Goal: Obtain resource: Obtain resource

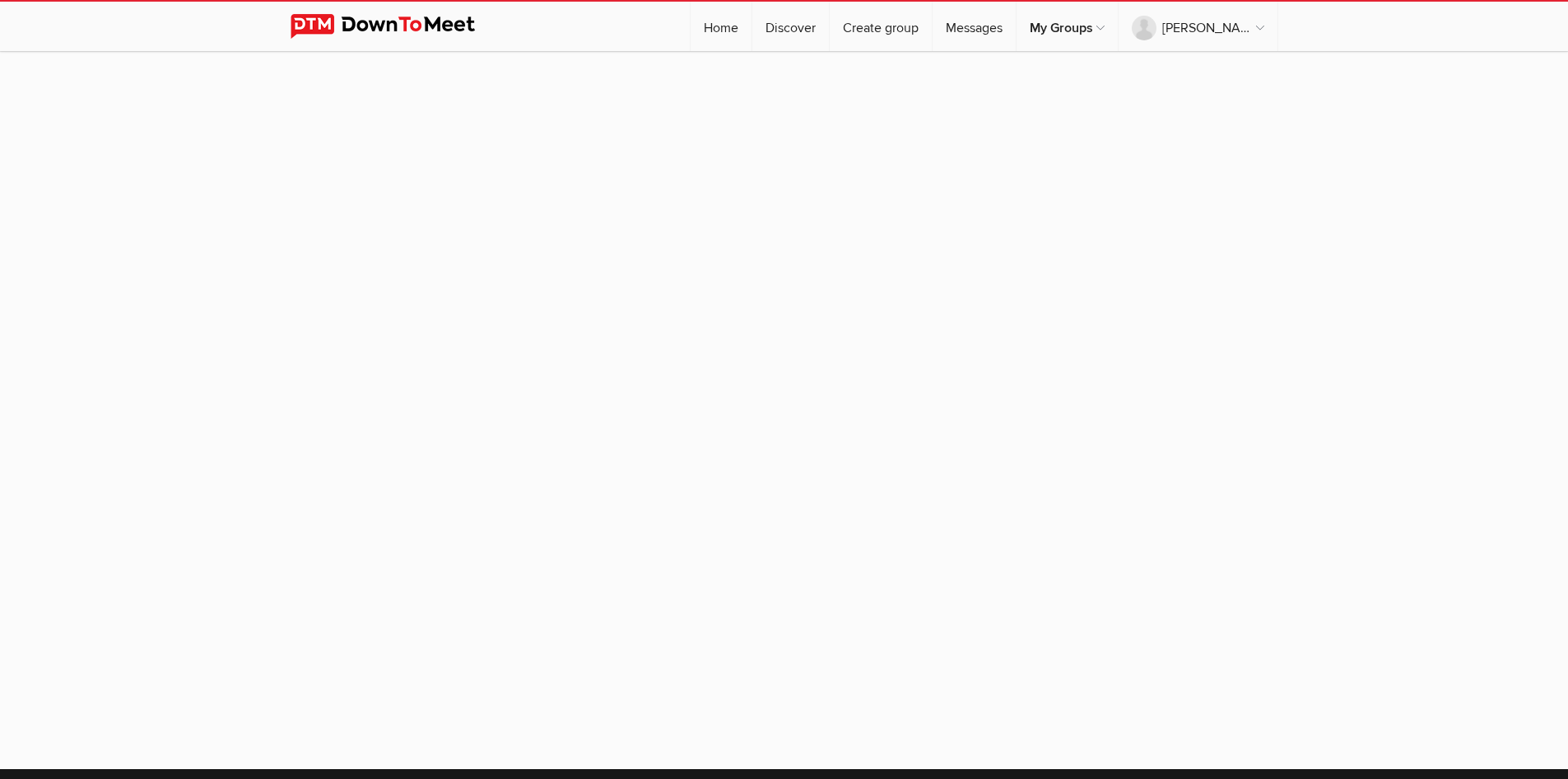
click at [754, 340] on sp-group-item at bounding box center [784, 401] width 1568 height 701
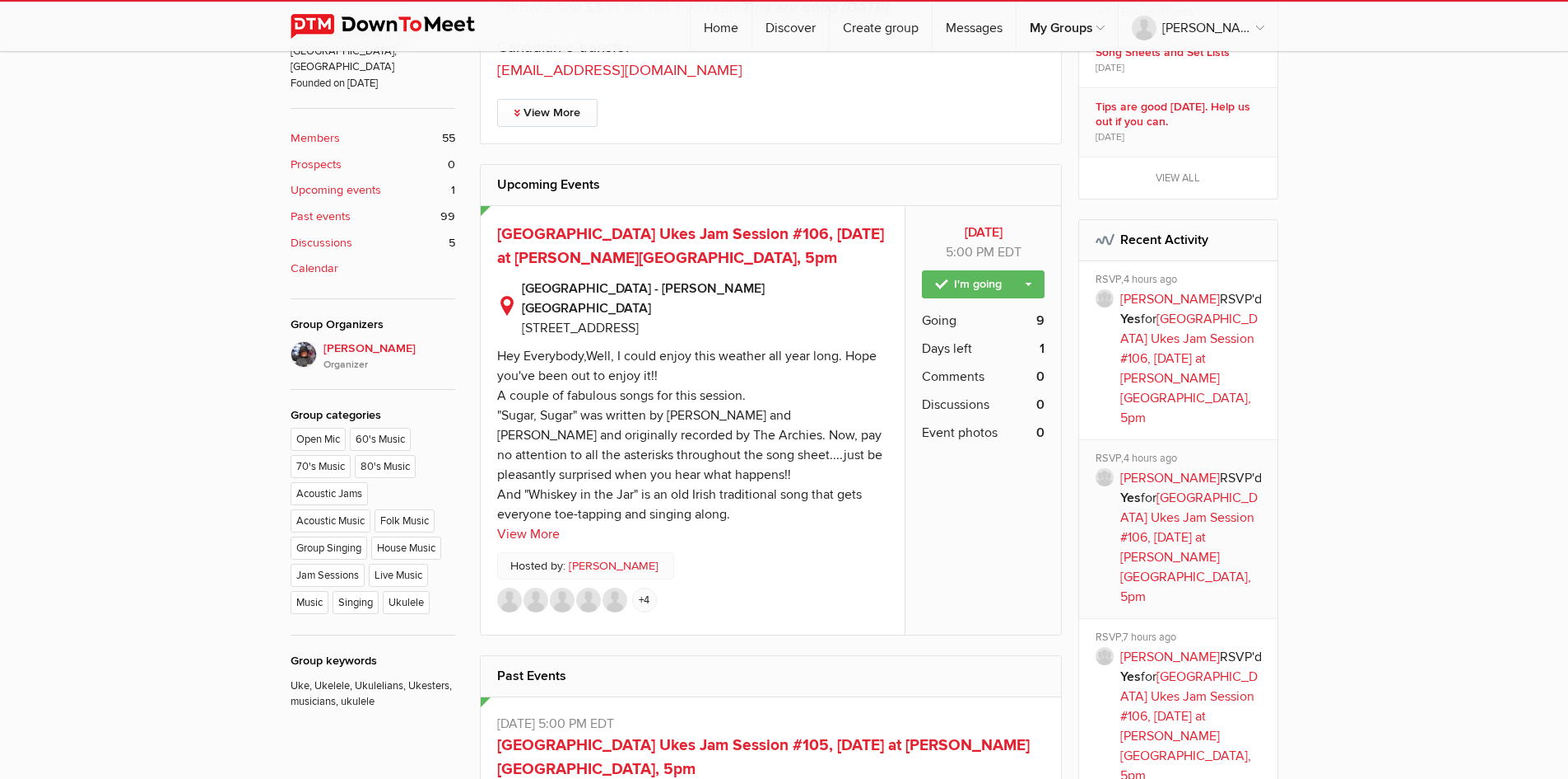
scroll to position [716, 0]
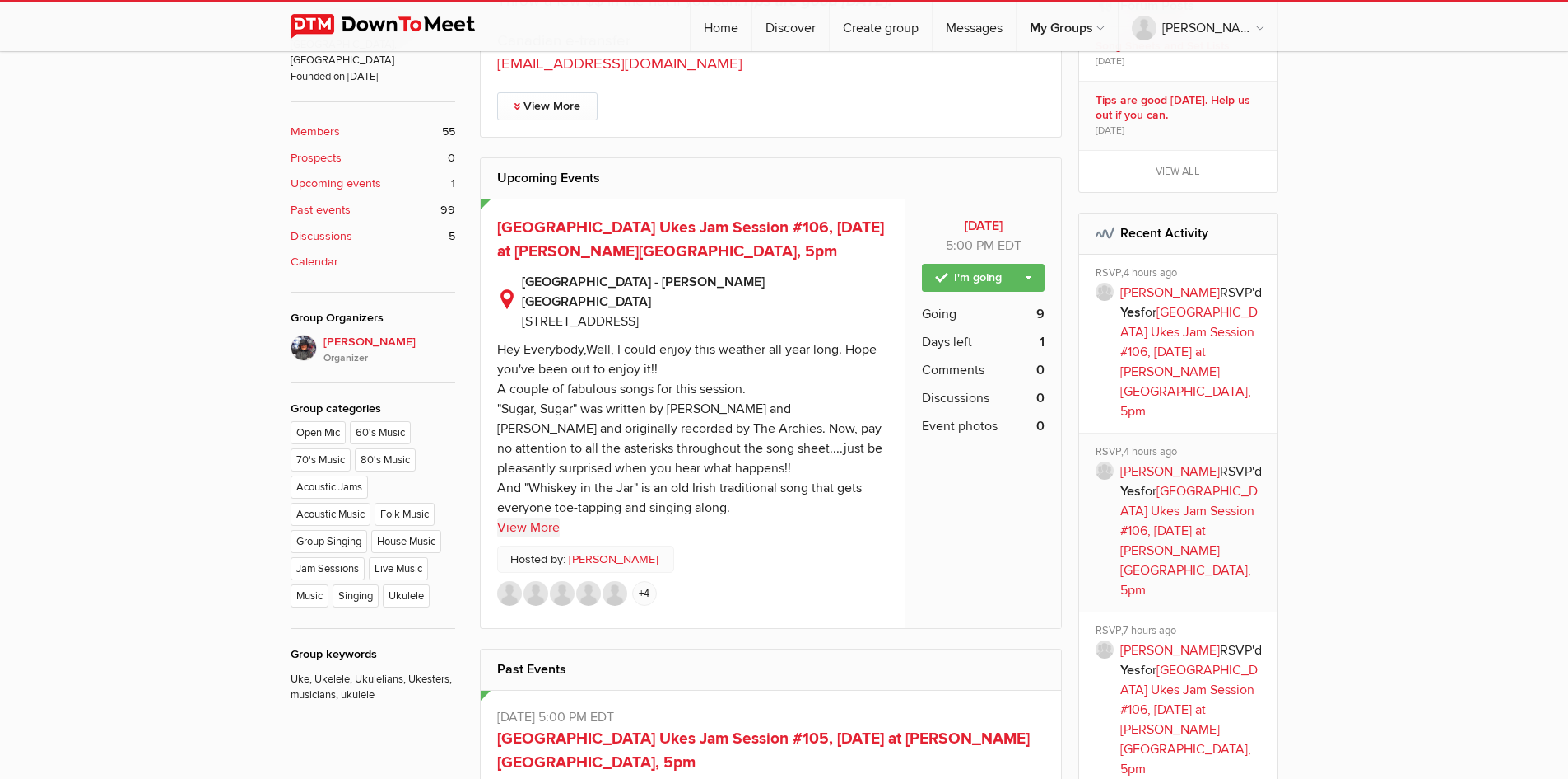
click at [534, 518] on link "View More" at bounding box center [528, 528] width 63 height 20
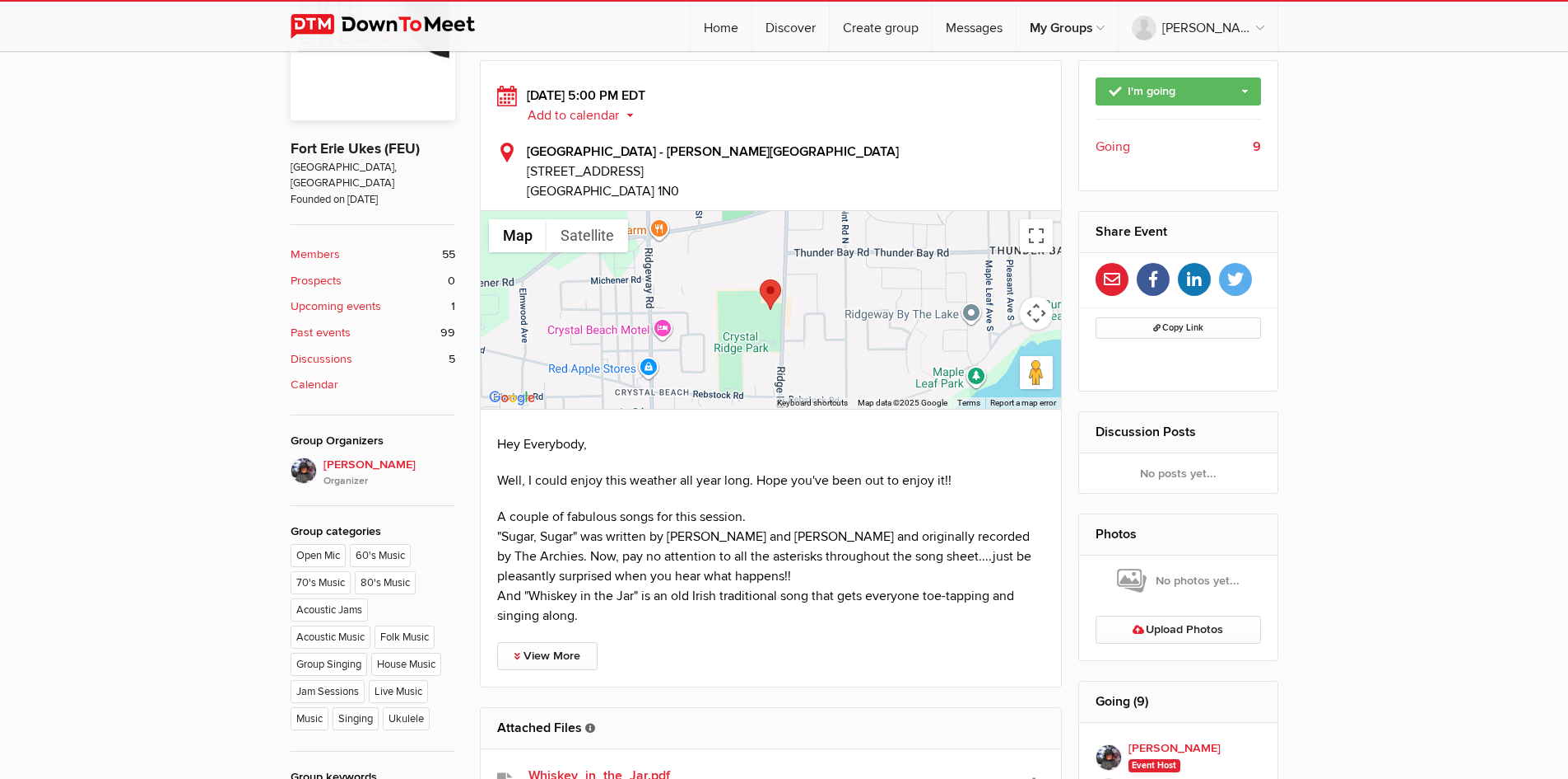
scroll to position [590, 0]
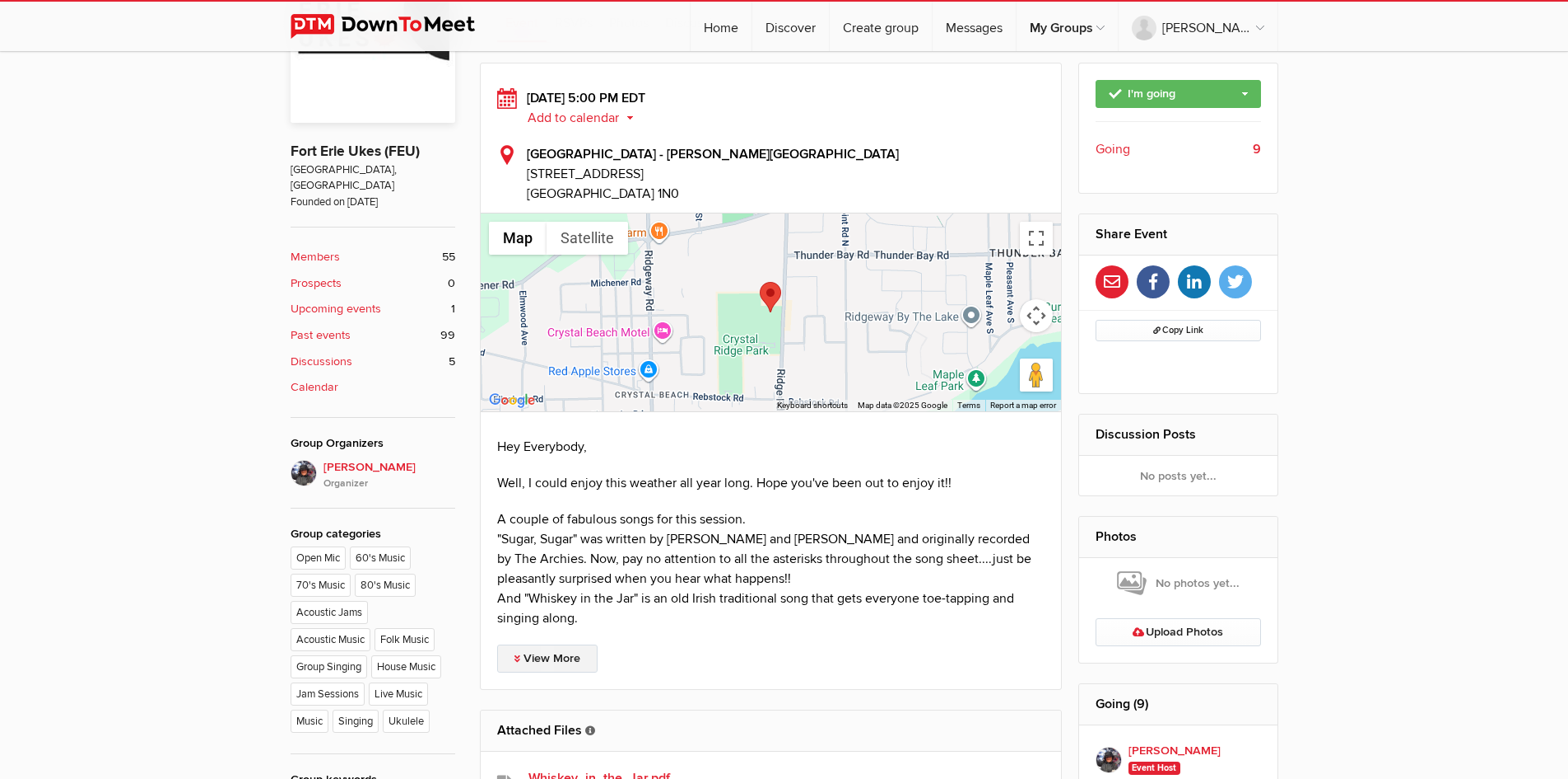
click at [561, 644] on link "View More" at bounding box center [547, 658] width 101 height 28
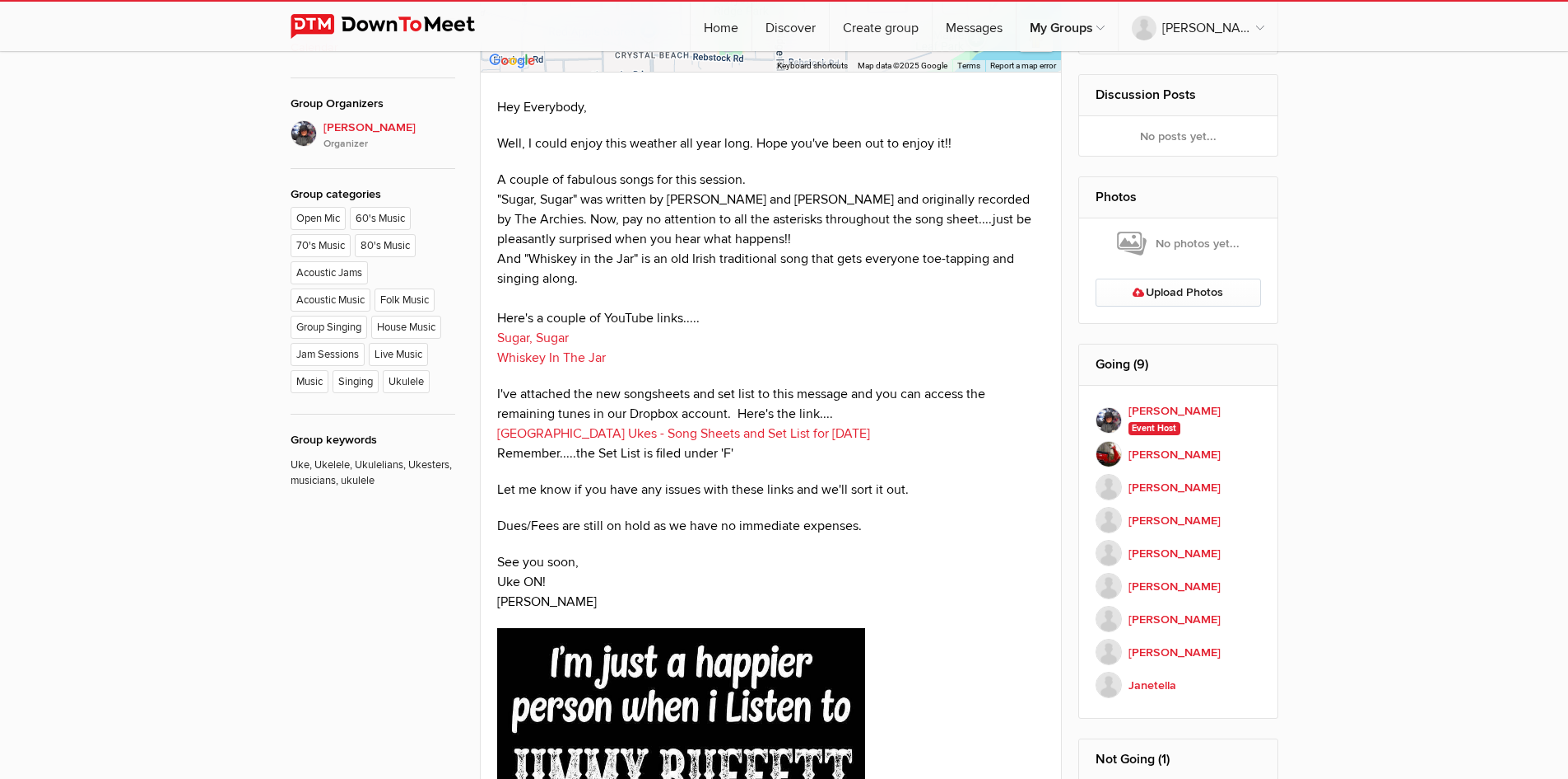
scroll to position [902, 0]
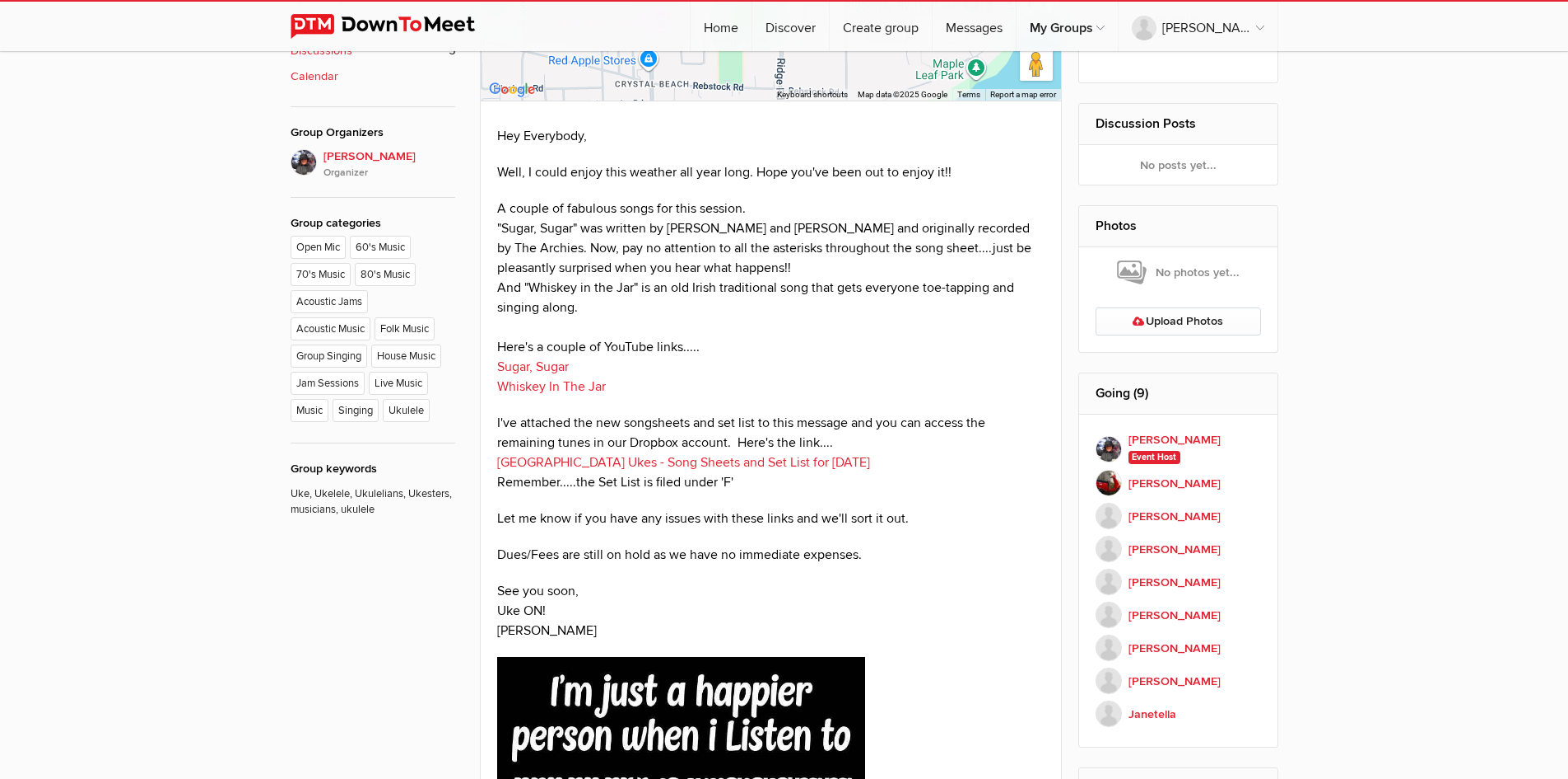
click at [742, 454] on link "[GEOGRAPHIC_DATA] Ukes - Song Sheets and Set List for [DATE]" at bounding box center [684, 462] width 373 height 17
click at [614, 454] on link "[GEOGRAPHIC_DATA] Ukes - Song Sheets and Set List for [DATE]" at bounding box center [684, 462] width 373 height 17
